Goal: Check status: Check status

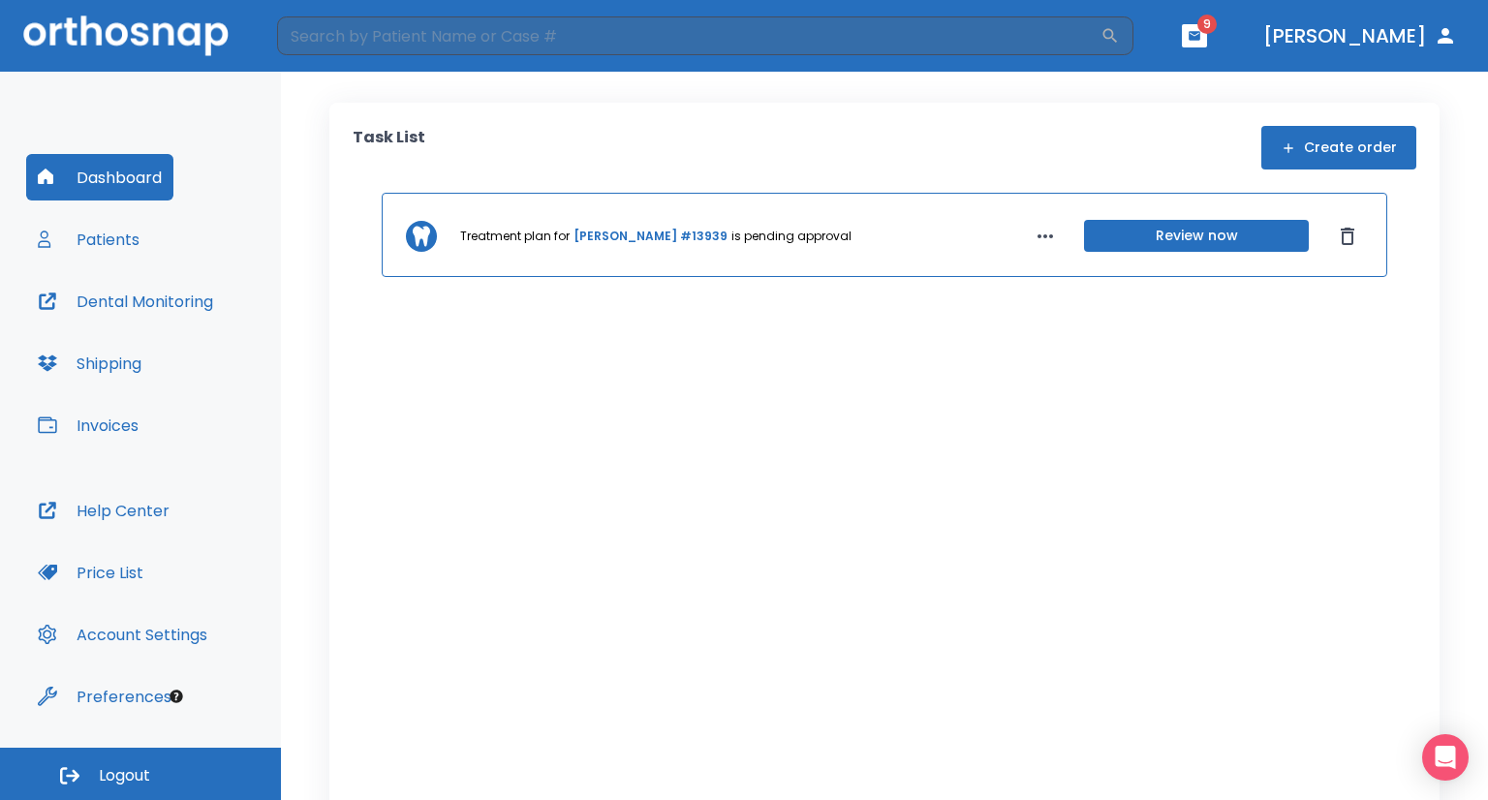
click at [99, 237] on button "Patients" at bounding box center [88, 239] width 125 height 46
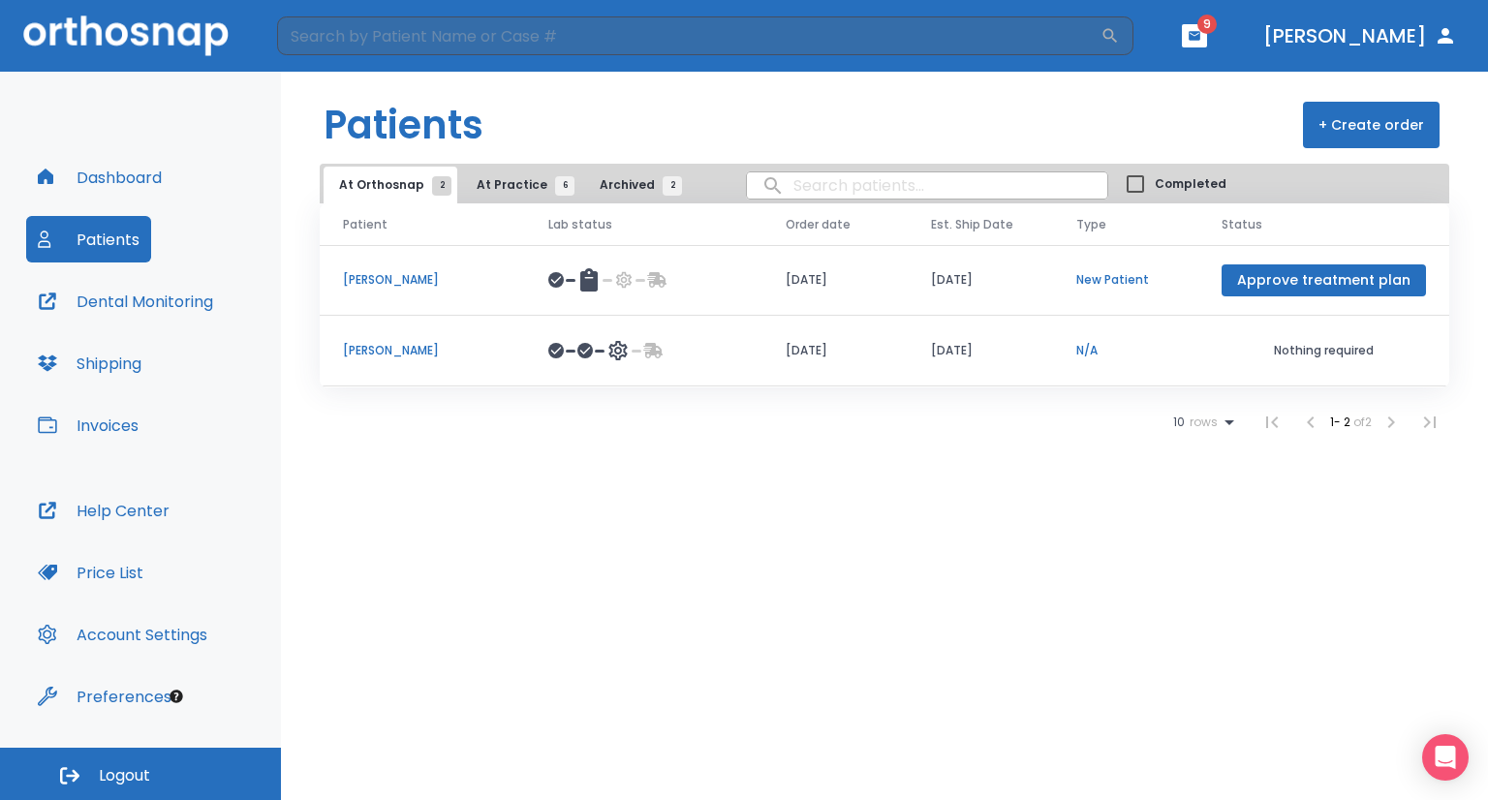
click at [384, 350] on p "[PERSON_NAME]" at bounding box center [422, 350] width 159 height 17
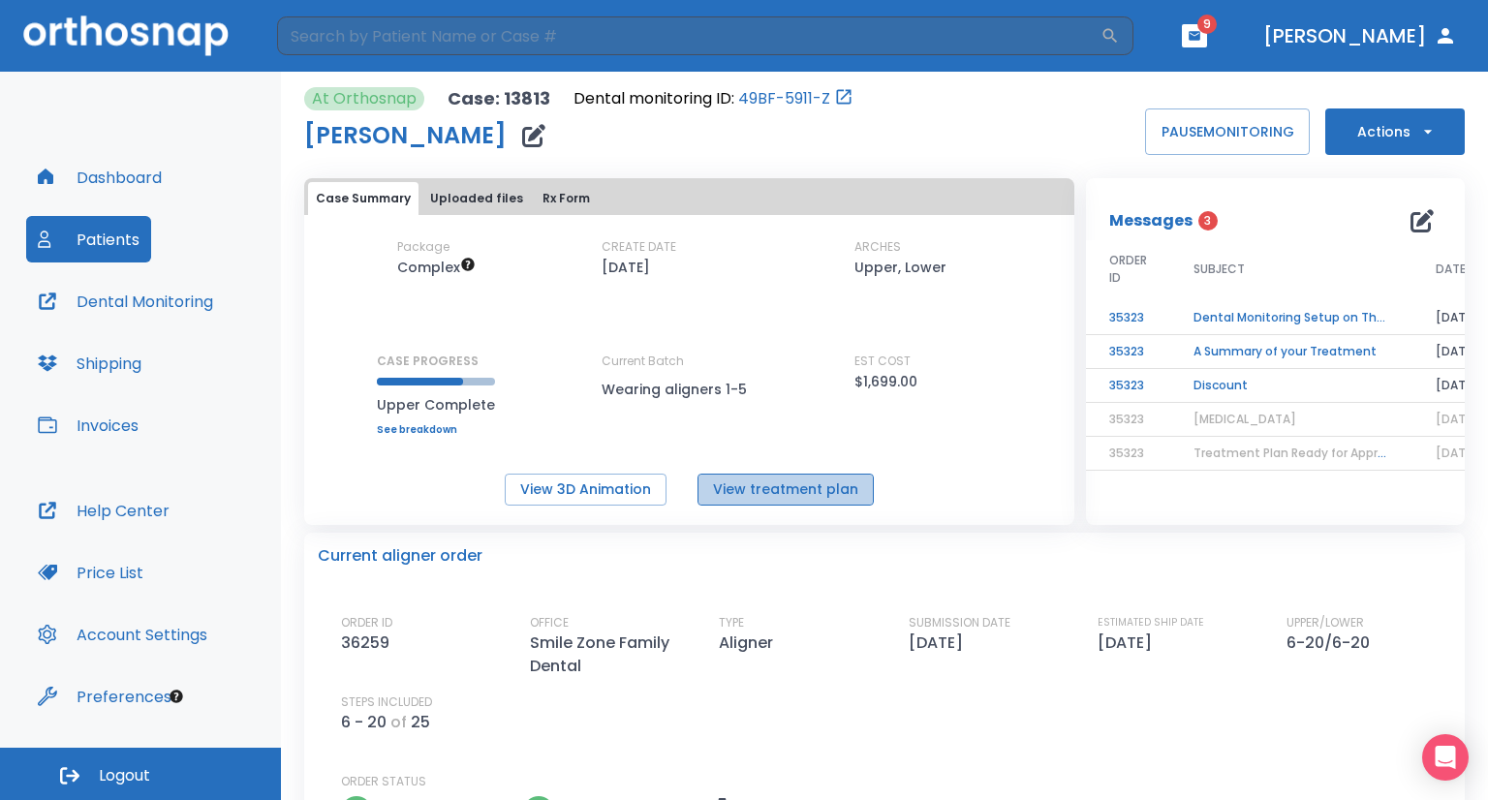
click at [816, 483] on button "View treatment plan" at bounding box center [785, 490] width 176 height 32
click at [549, 498] on button "View 3D Animation" at bounding box center [586, 490] width 162 height 32
click at [447, 189] on button "Uploaded files" at bounding box center [476, 198] width 108 height 33
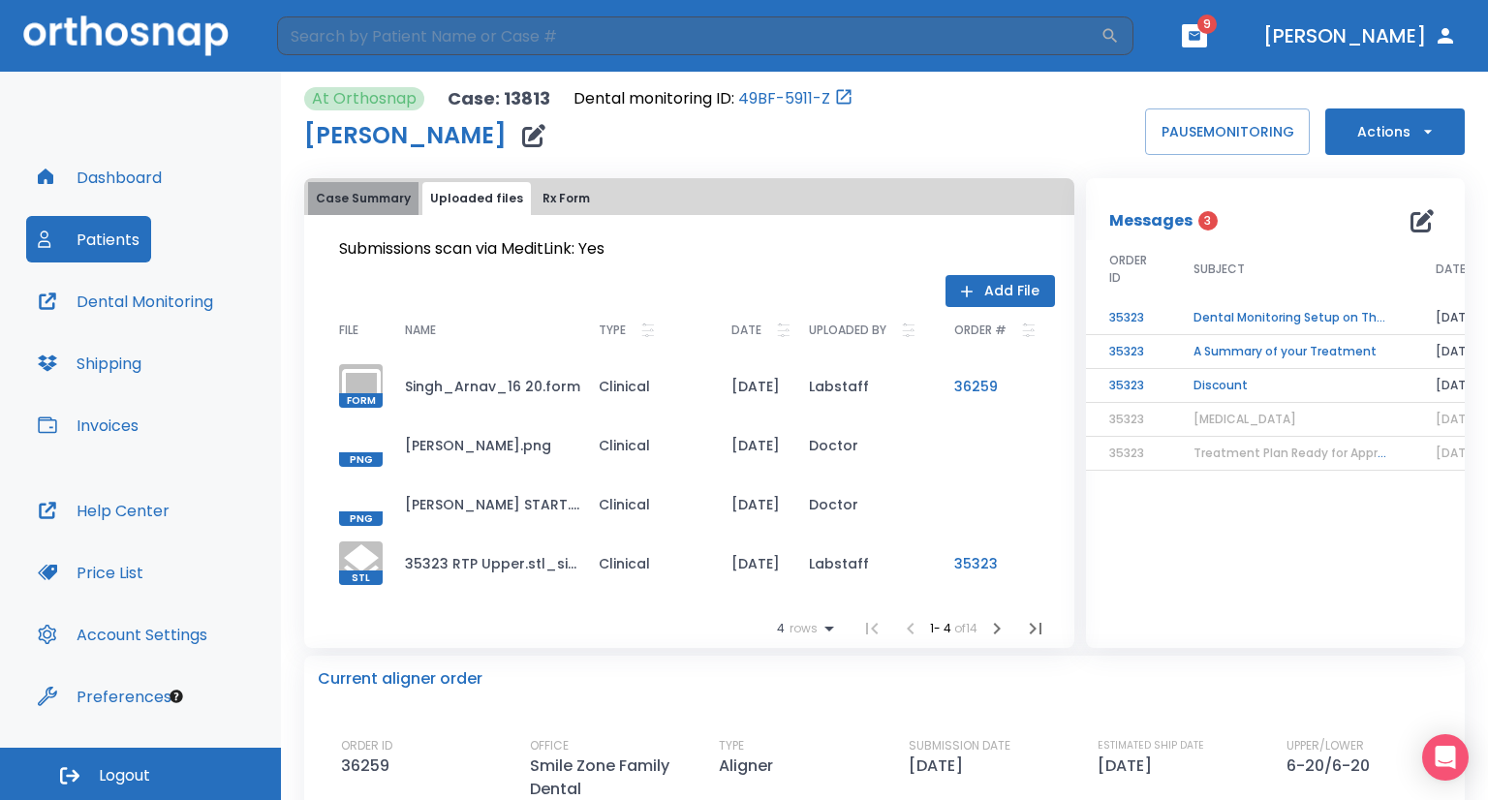
click at [391, 206] on button "Case Summary" at bounding box center [363, 198] width 110 height 33
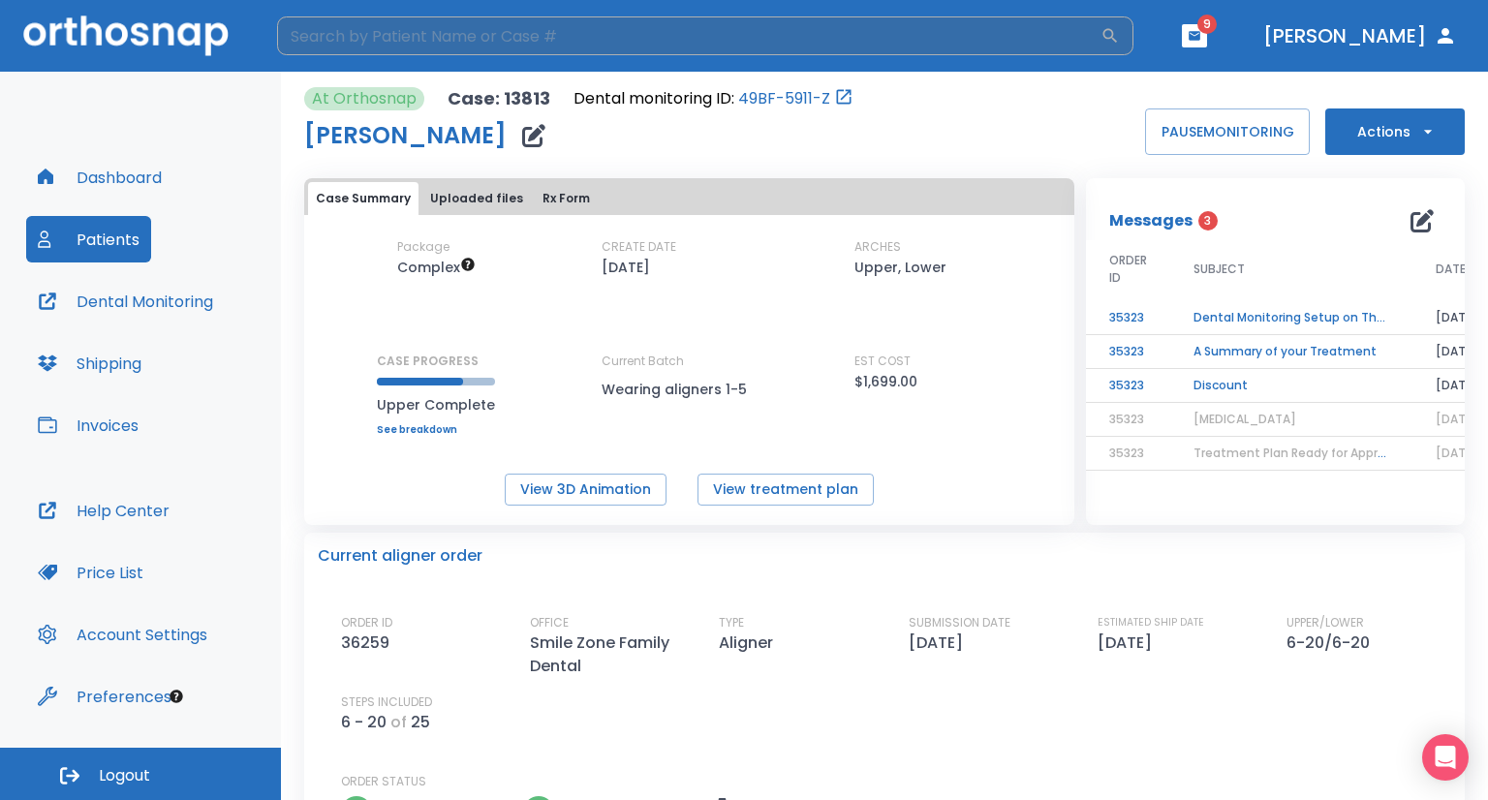
click at [1027, 21] on input "search" at bounding box center [688, 35] width 823 height 39
click at [189, 304] on button "Dental Monitoring" at bounding box center [125, 301] width 199 height 46
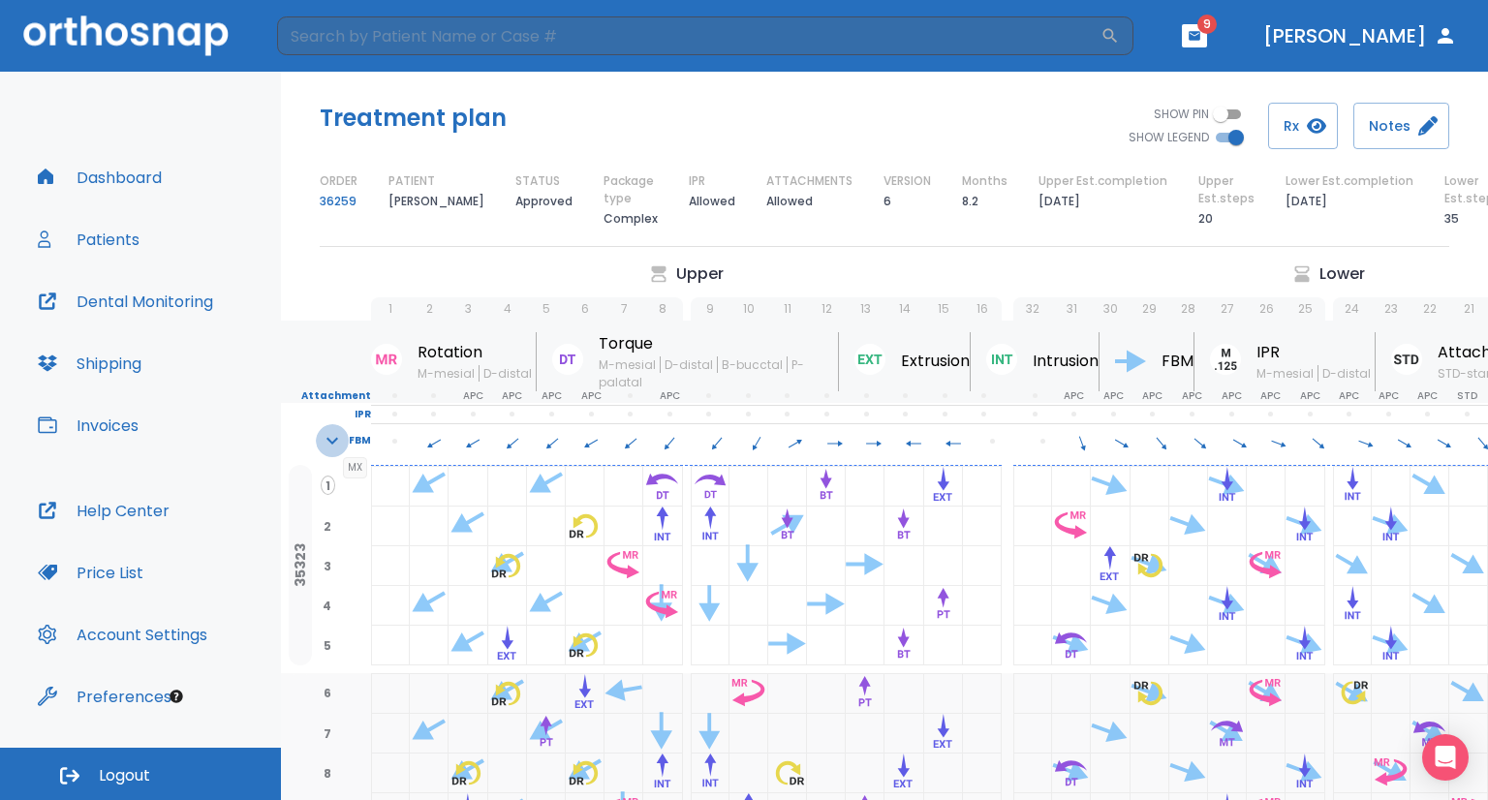
click at [338, 438] on icon "button" at bounding box center [332, 441] width 12 height 7
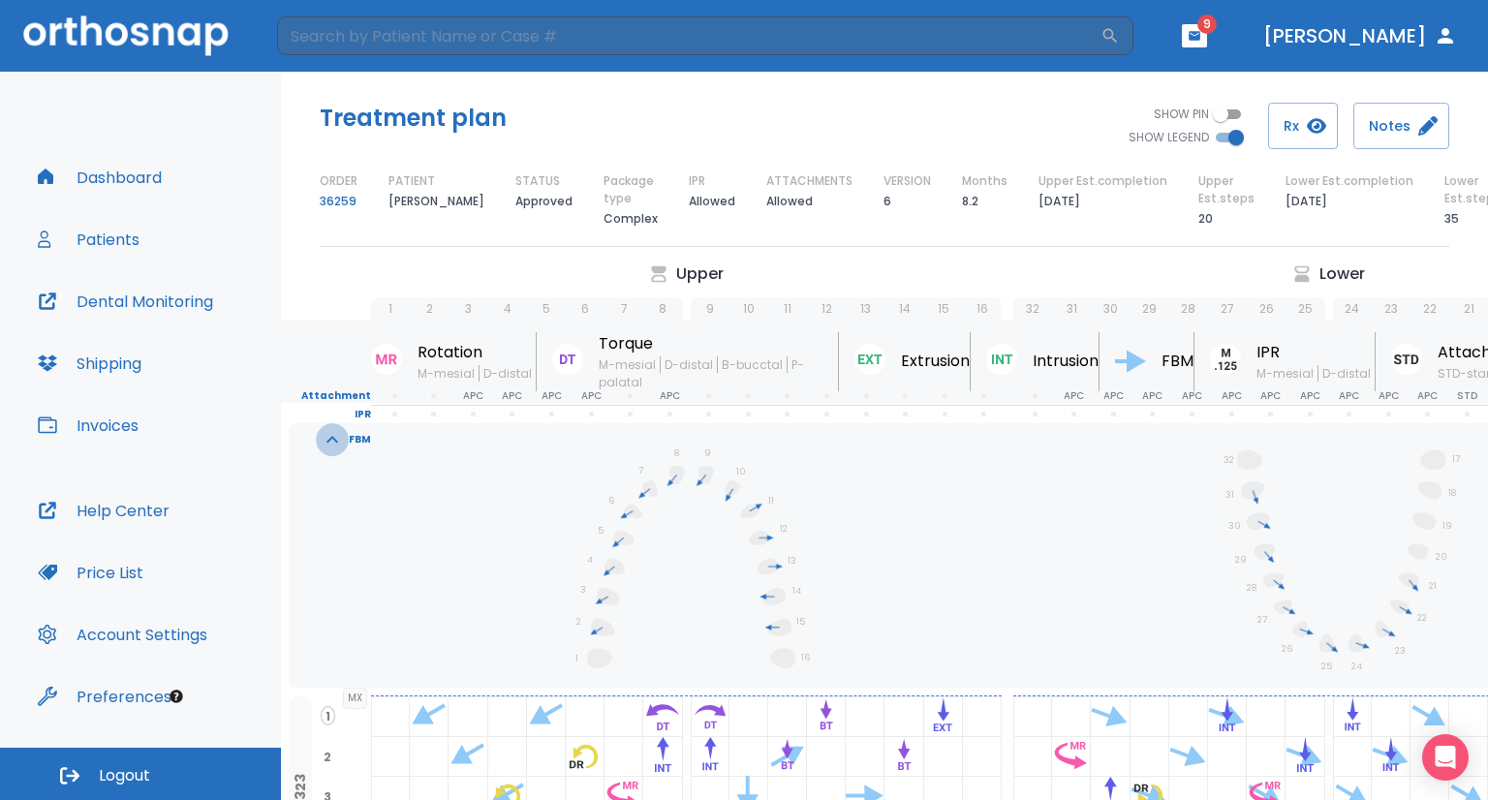
click at [340, 443] on icon "button" at bounding box center [332, 439] width 23 height 23
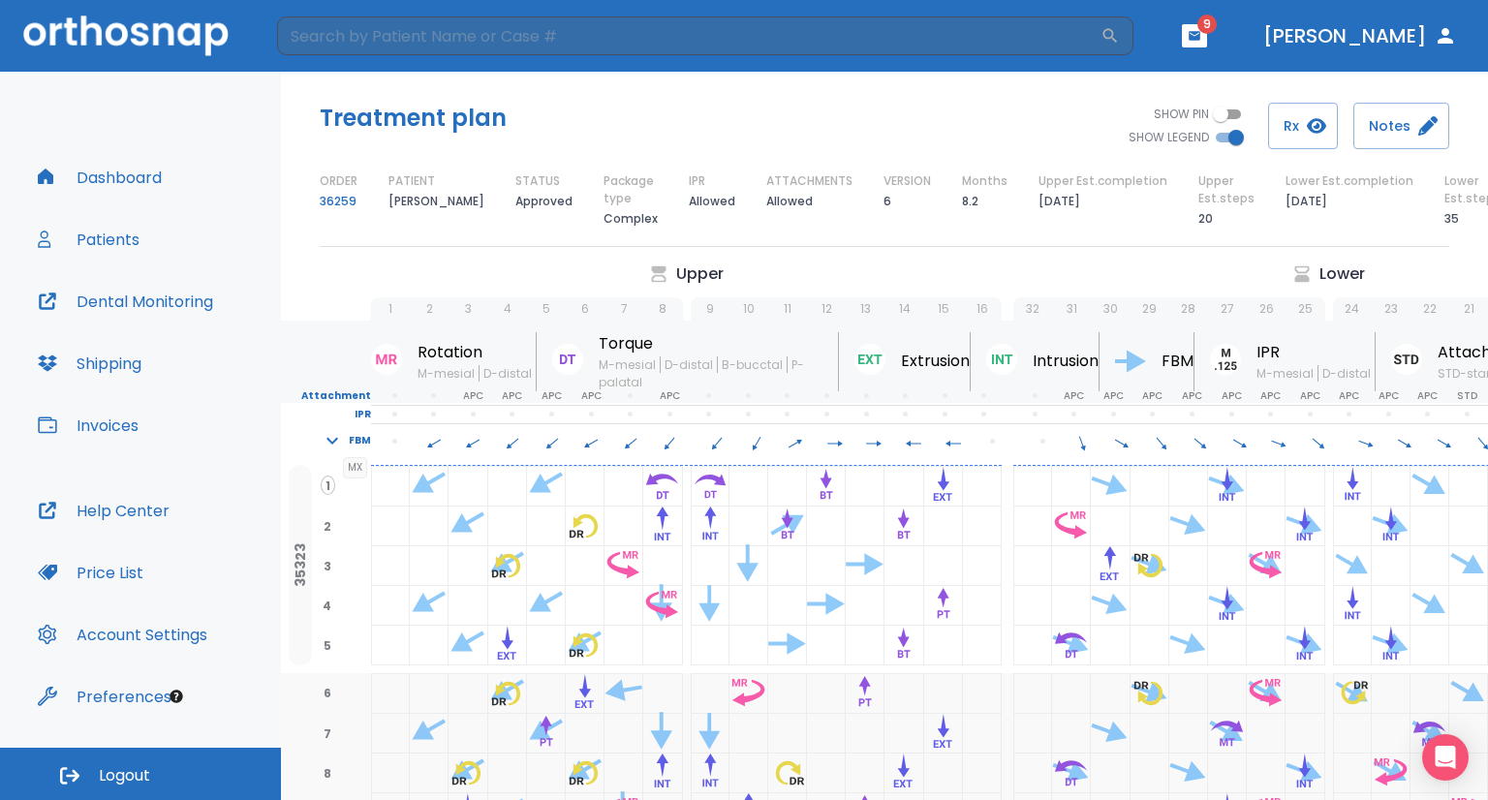
click at [341, 443] on icon "button" at bounding box center [332, 440] width 23 height 23
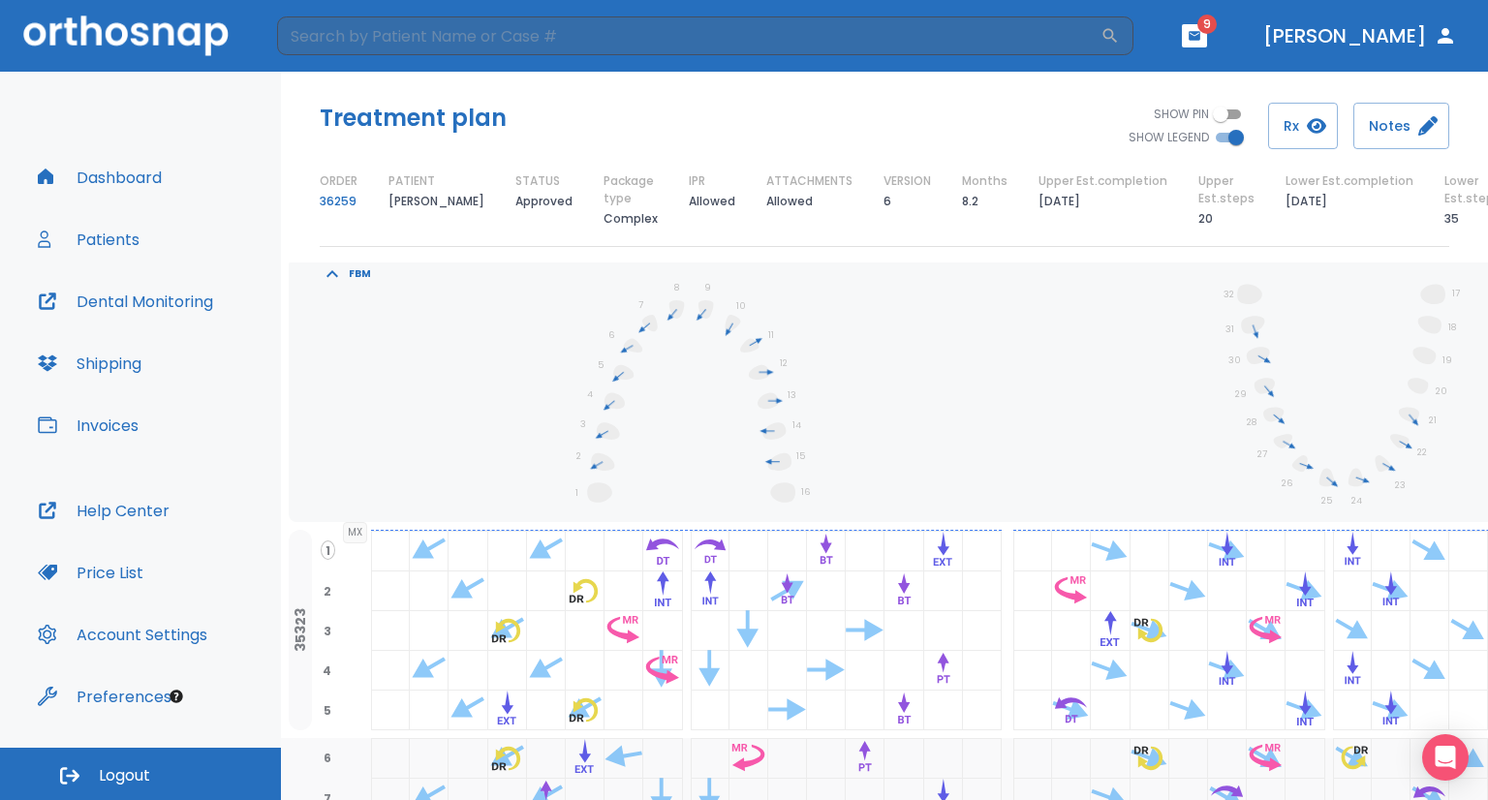
scroll to position [157, 0]
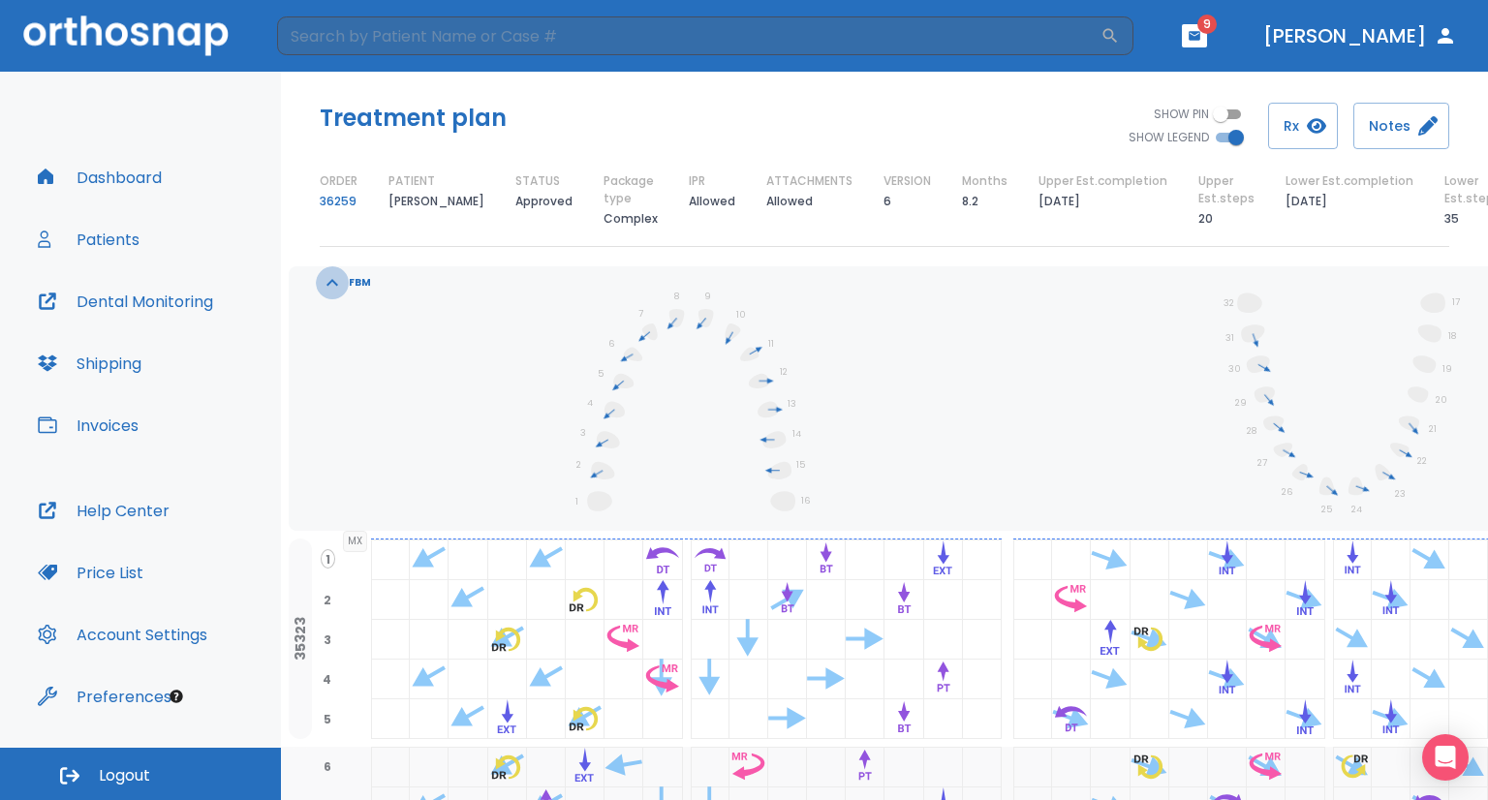
click at [334, 285] on icon "button" at bounding box center [332, 282] width 23 height 23
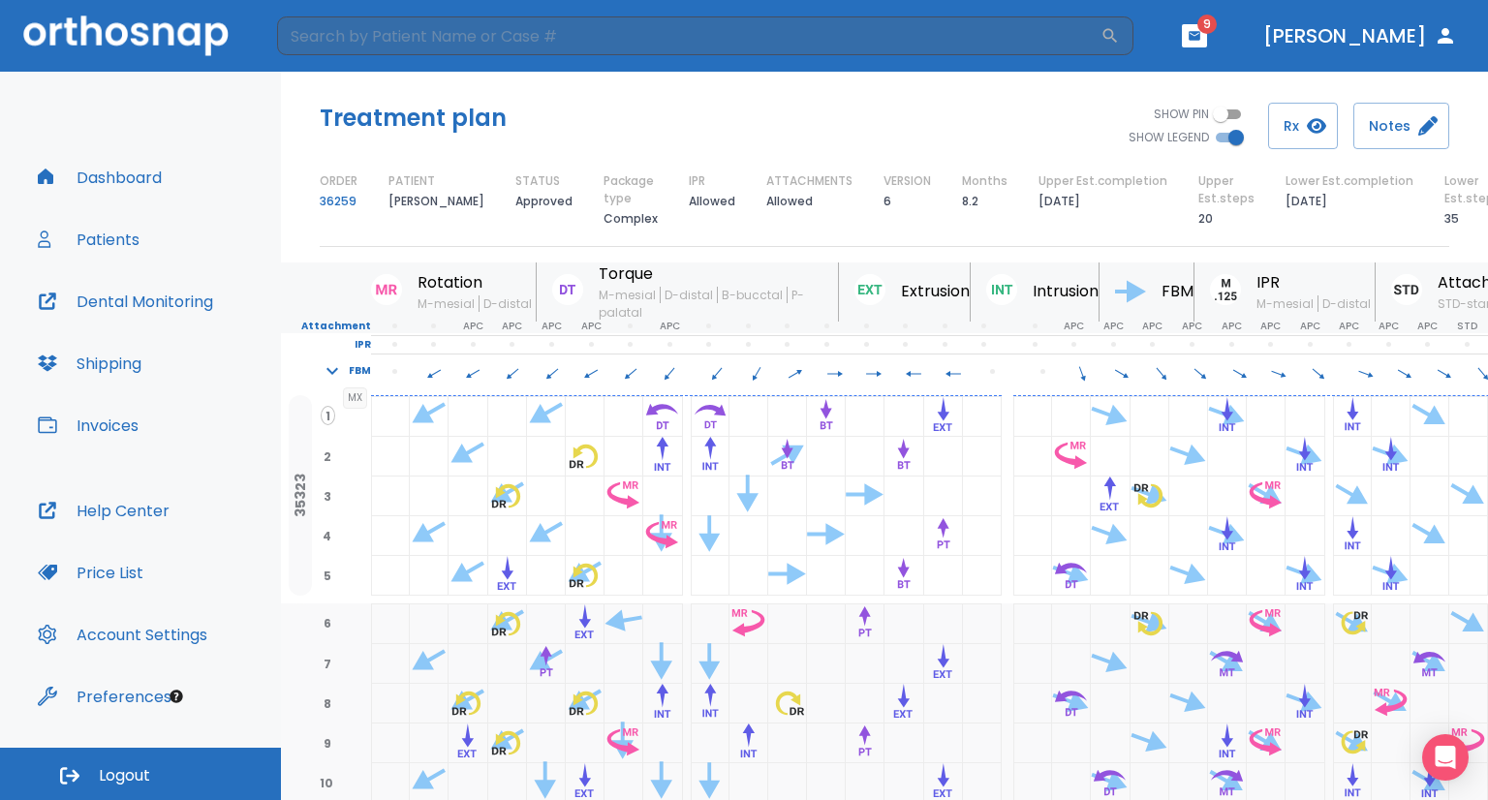
scroll to position [0, 0]
